Goal: Connect with others: Establish contact or relationships with other users

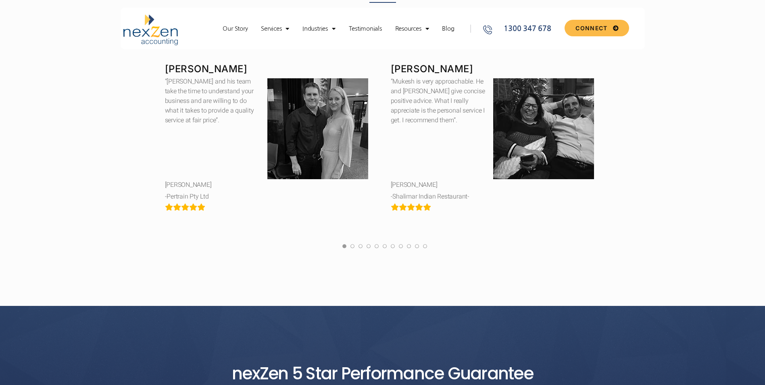
scroll to position [1614, 0]
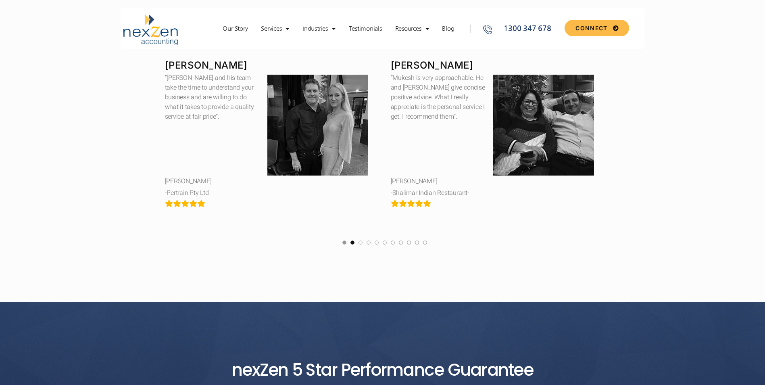
click at [353, 243] on link at bounding box center [353, 245] width 4 height 10
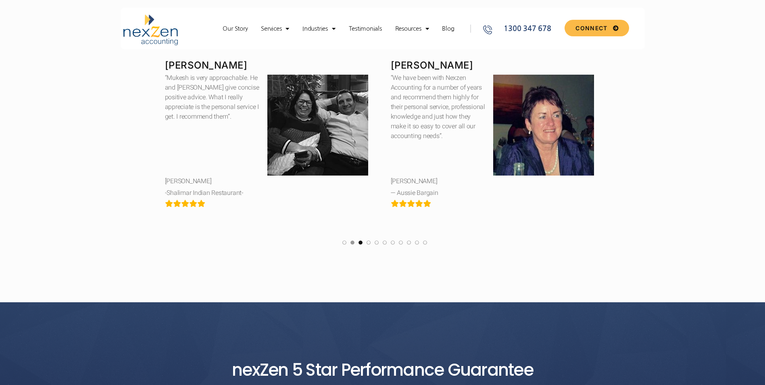
click at [362, 242] on link at bounding box center [361, 245] width 4 height 10
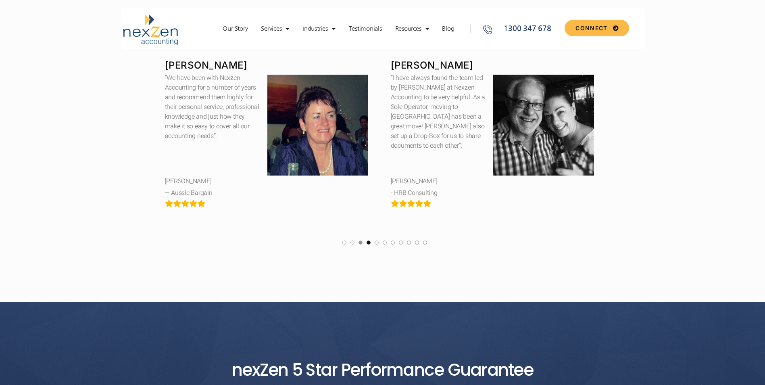
click at [369, 242] on link at bounding box center [369, 245] width 4 height 10
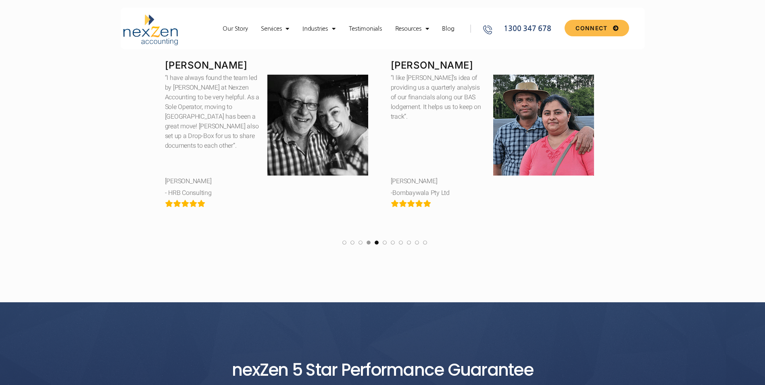
click at [376, 242] on link at bounding box center [377, 245] width 4 height 10
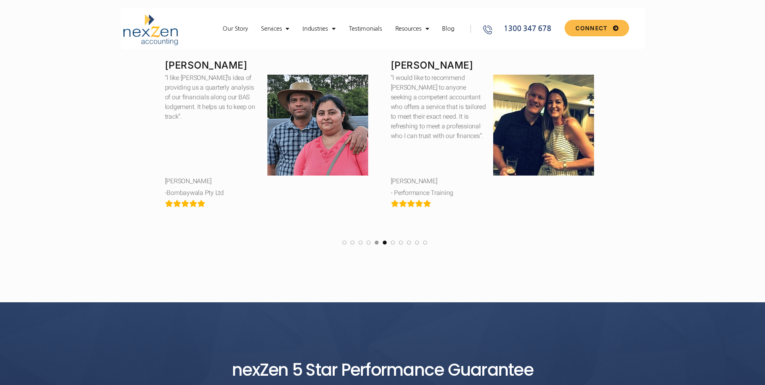
click at [386, 242] on link at bounding box center [385, 245] width 4 height 10
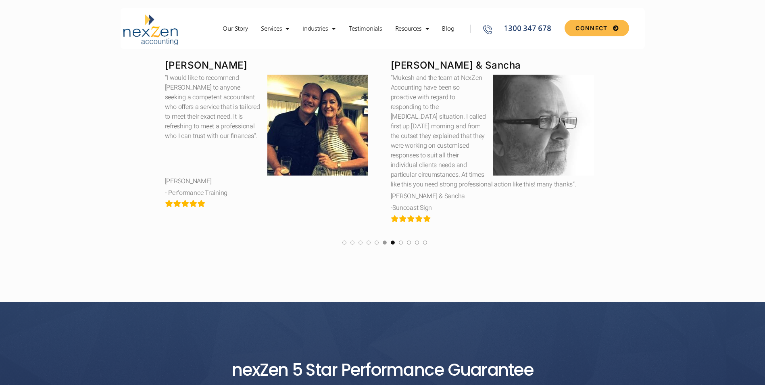
click at [391, 242] on link at bounding box center [393, 245] width 4 height 10
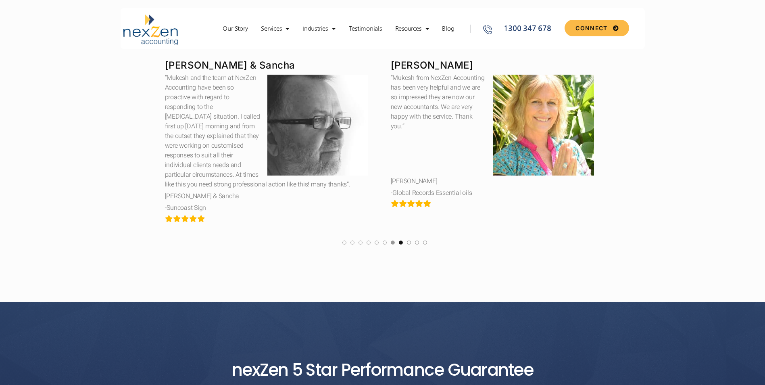
click at [399, 242] on link at bounding box center [401, 245] width 4 height 10
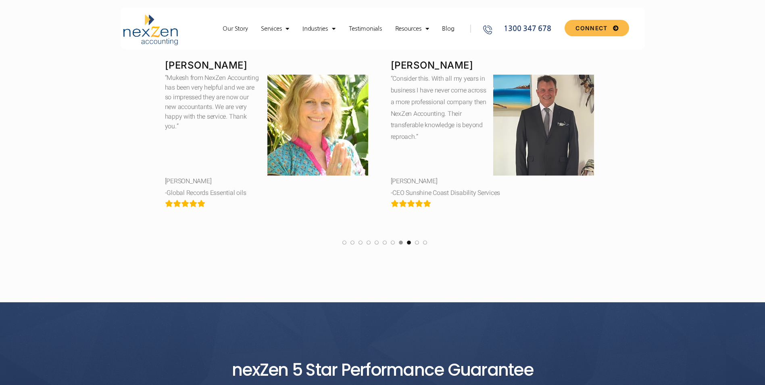
click at [407, 243] on link at bounding box center [409, 245] width 4 height 10
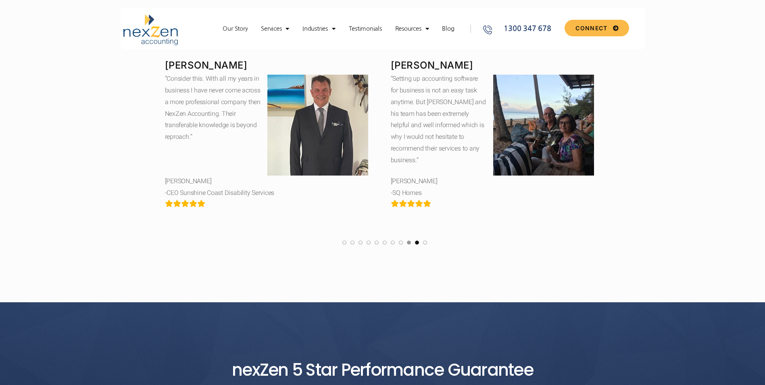
click at [416, 242] on link at bounding box center [417, 245] width 4 height 10
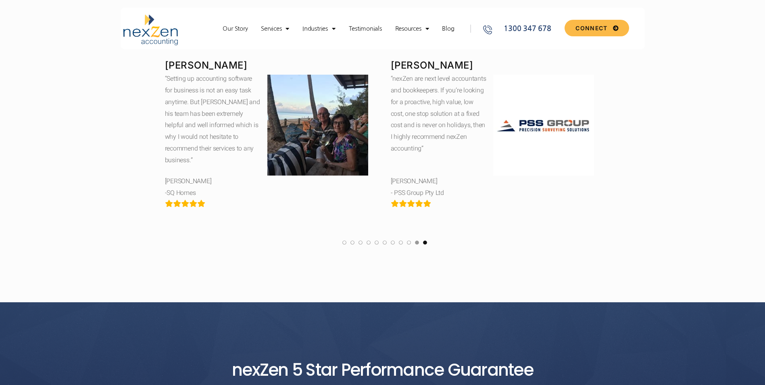
click at [424, 242] on link at bounding box center [425, 245] width 4 height 10
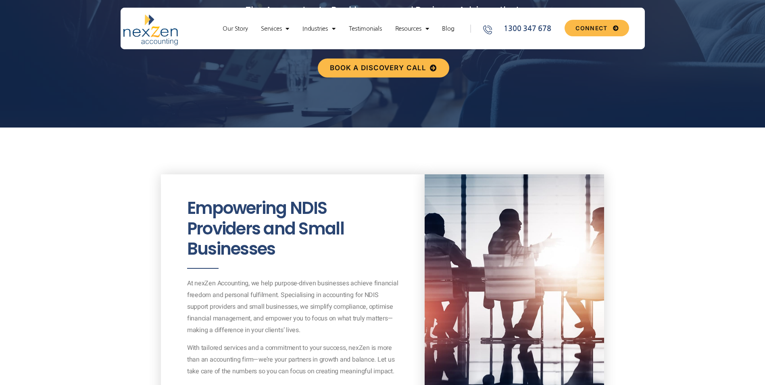
scroll to position [40, 0]
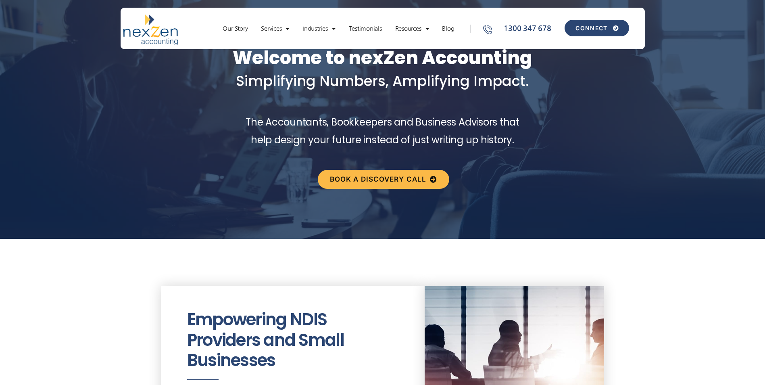
click at [612, 28] on span "CONNECT" at bounding box center [597, 28] width 43 height 6
